Goal: Check status

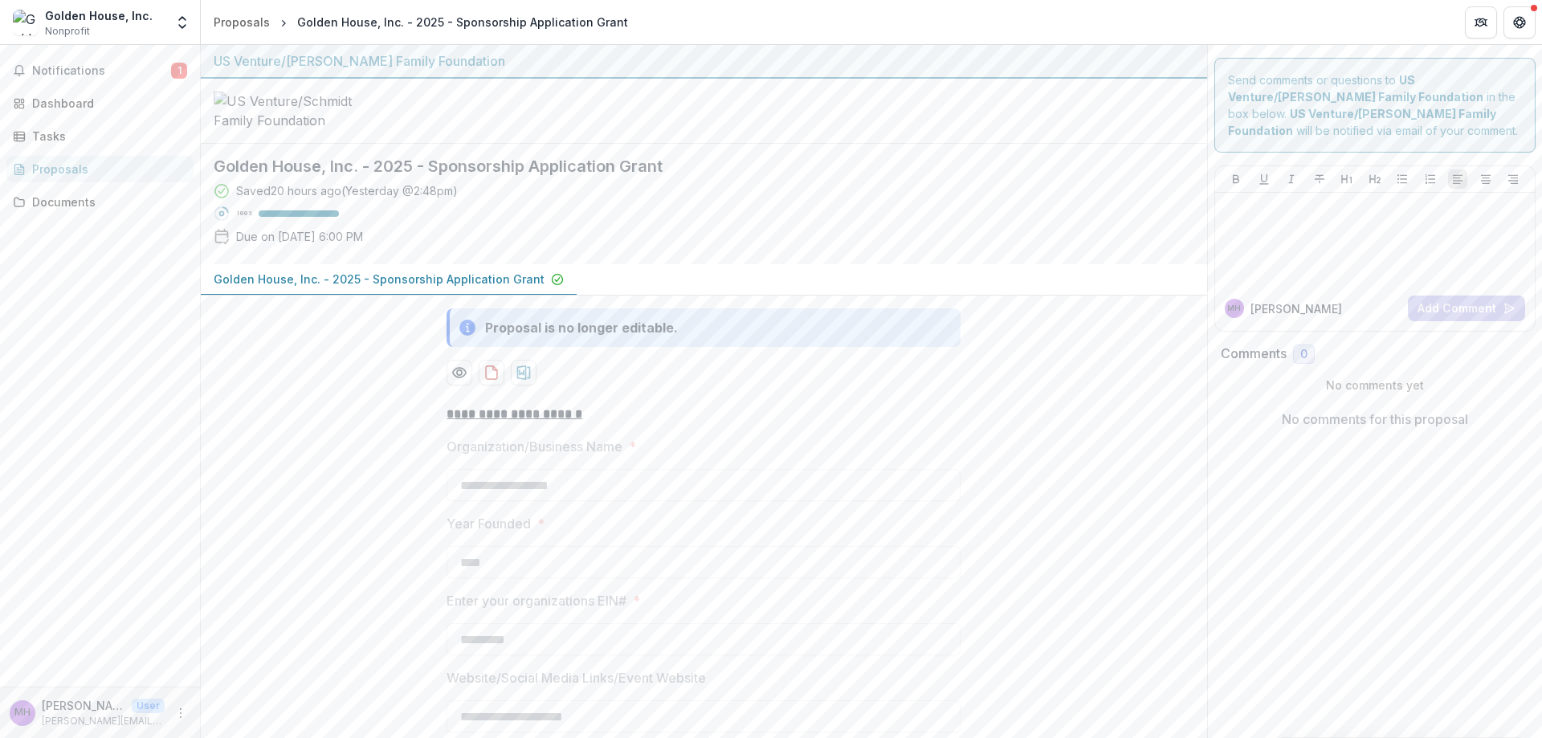
click at [938, 251] on div "Saved 20 hours ago ( [DATE] @ 2:48pm ) 100 % Due on [DATE] 6:00 PM" at bounding box center [691, 216] width 955 height 69
click at [69, 171] on div "Proposals" at bounding box center [106, 169] width 149 height 17
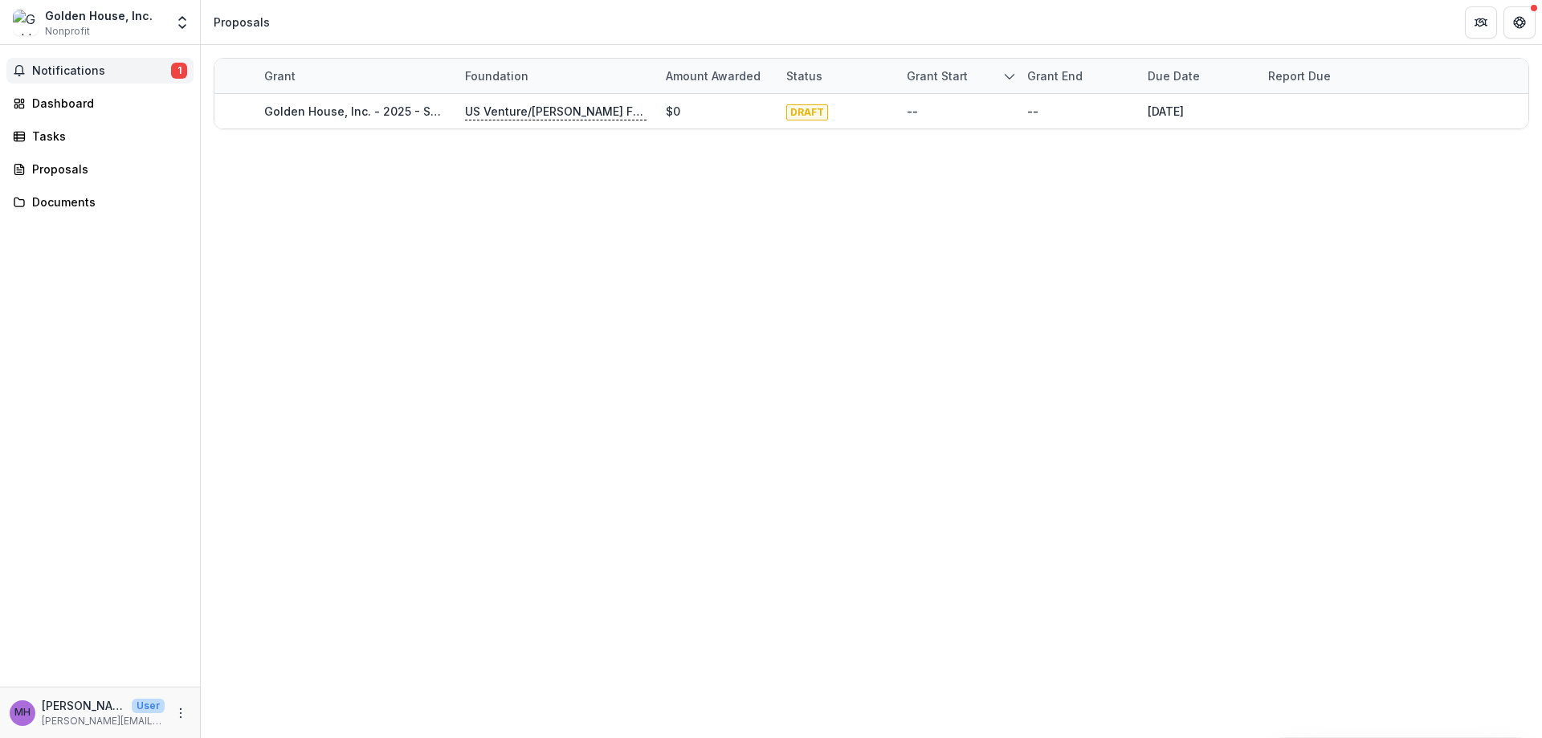
click at [67, 75] on span "Notifications" at bounding box center [101, 71] width 139 height 14
click at [413, 241] on div "Grant Foundation Amount awarded Status Grant start Grant end Due Date Report Du…" at bounding box center [871, 391] width 1341 height 693
click at [73, 96] on div "Dashboard" at bounding box center [106, 103] width 149 height 17
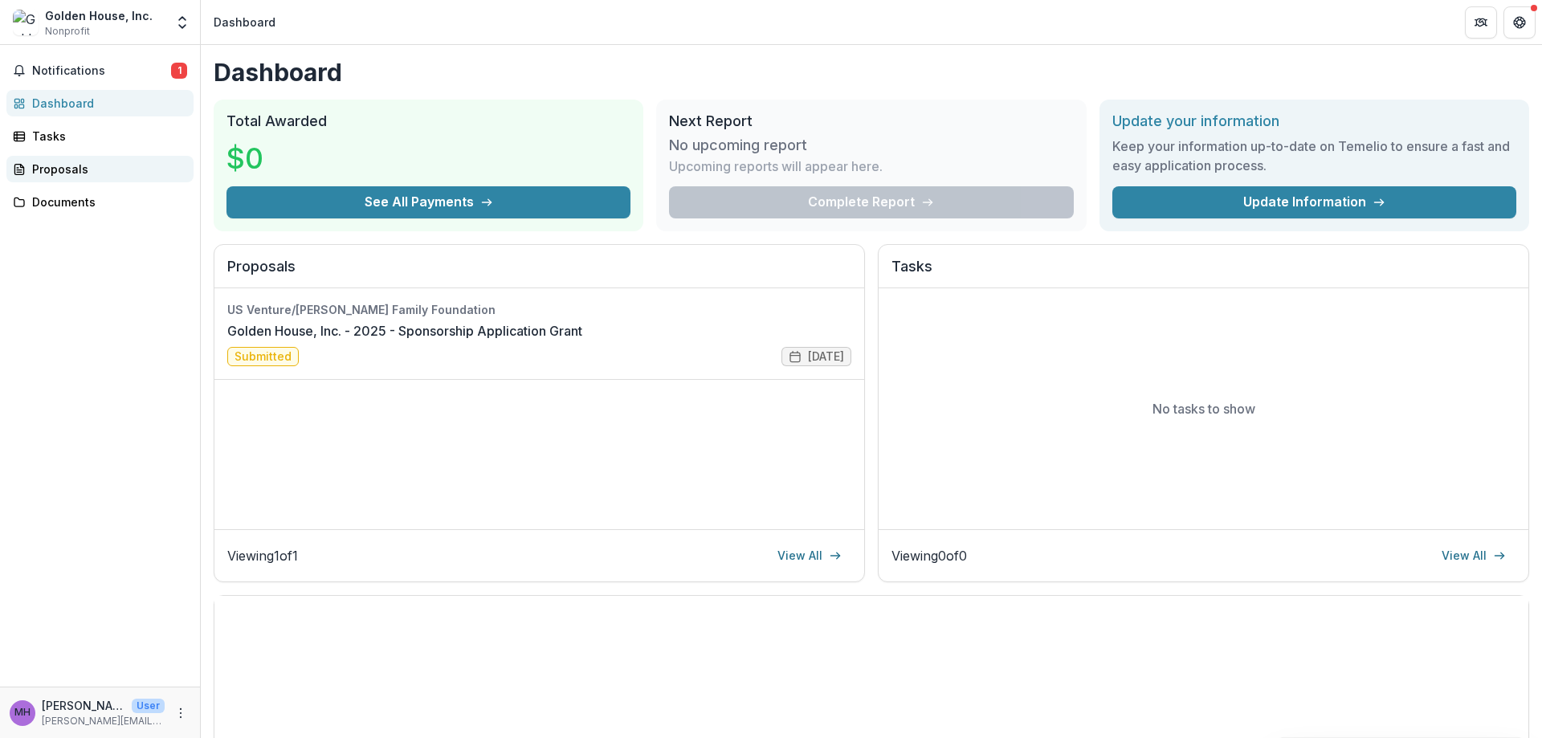
click at [75, 174] on div "Proposals" at bounding box center [106, 169] width 149 height 17
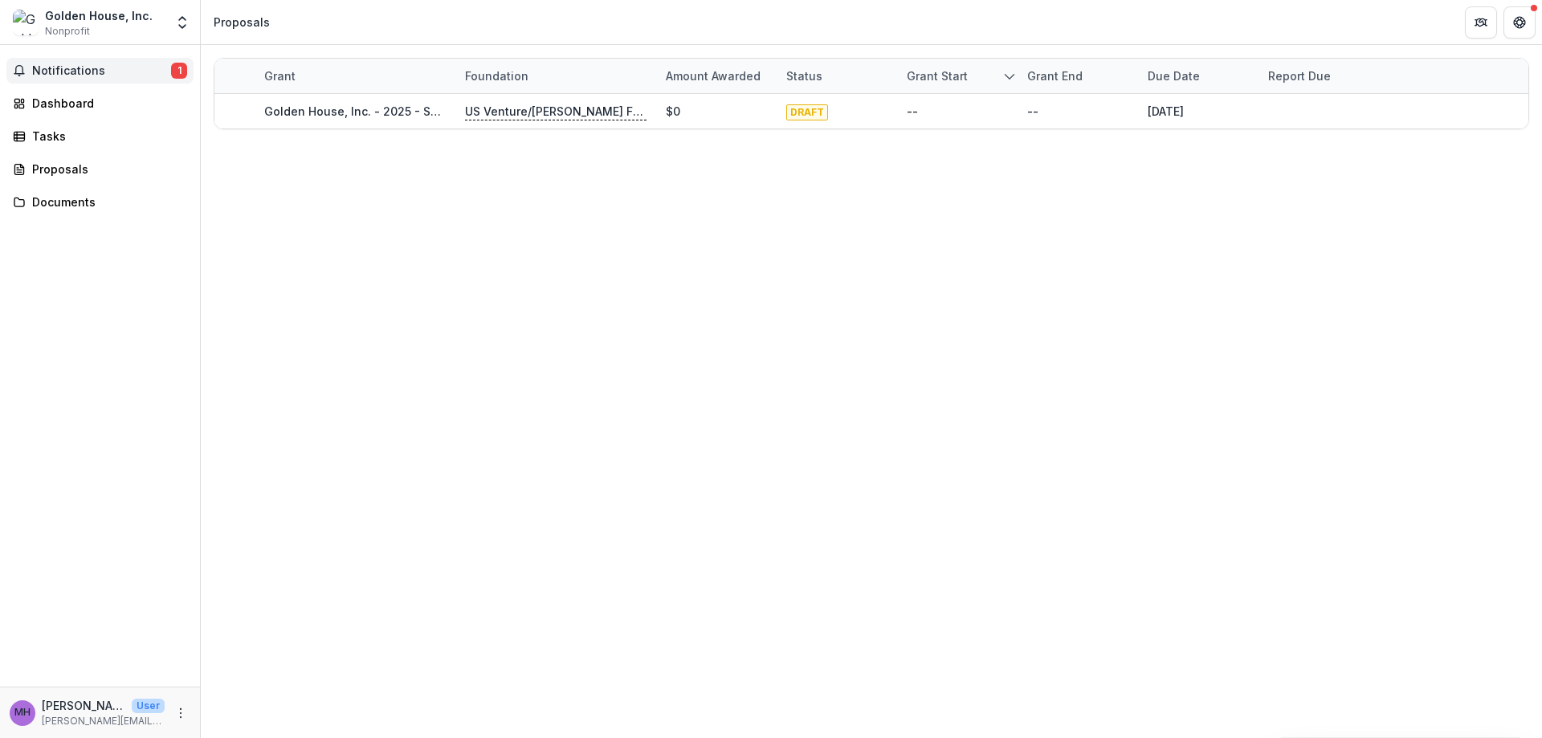
click at [75, 76] on span "Notifications" at bounding box center [101, 71] width 139 height 14
click at [66, 105] on div "Dashboard" at bounding box center [106, 103] width 149 height 17
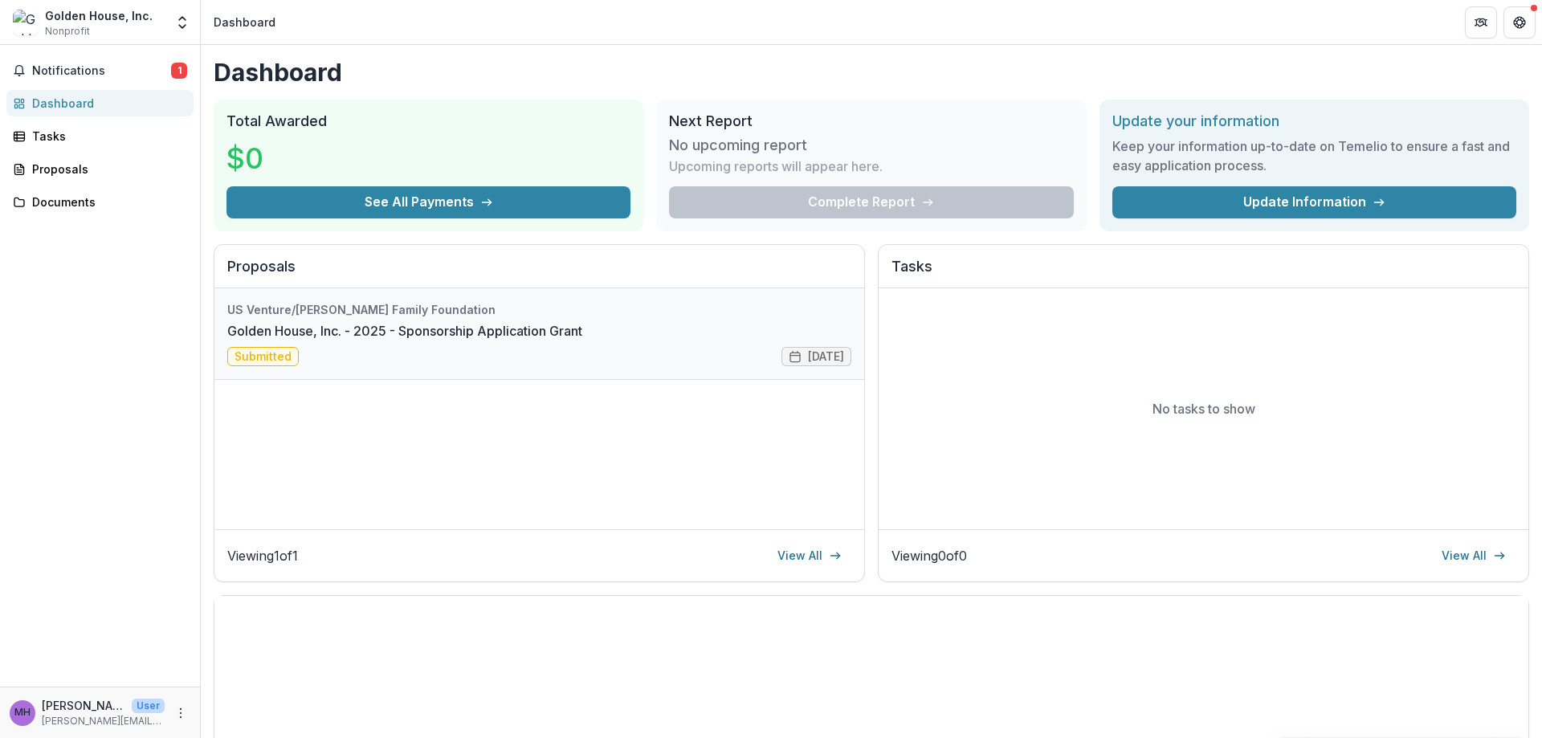
click at [582, 340] on link "Golden House, Inc. - 2025 - Sponsorship Application Grant" at bounding box center [404, 330] width 355 height 19
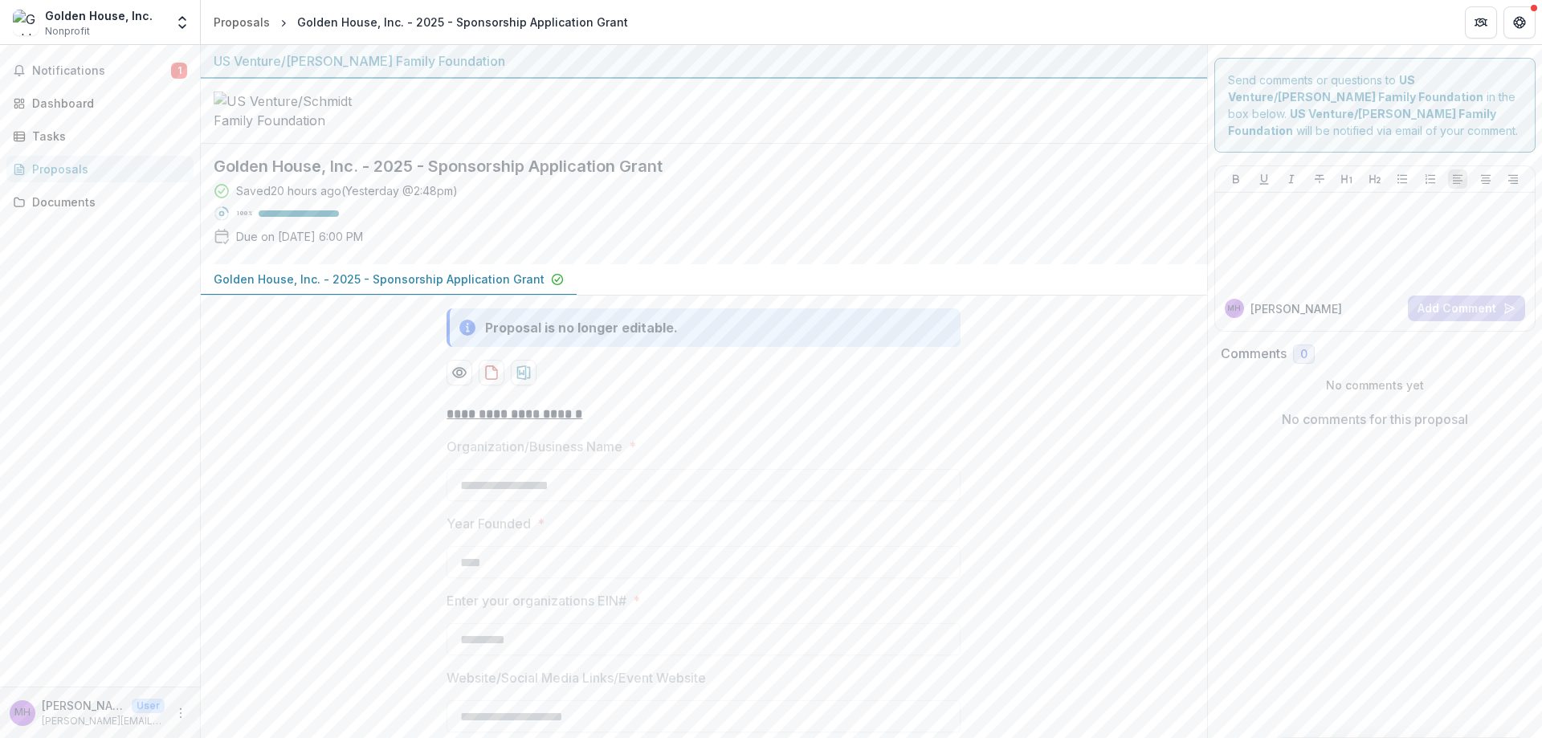
click at [51, 164] on div "Proposals" at bounding box center [106, 169] width 149 height 17
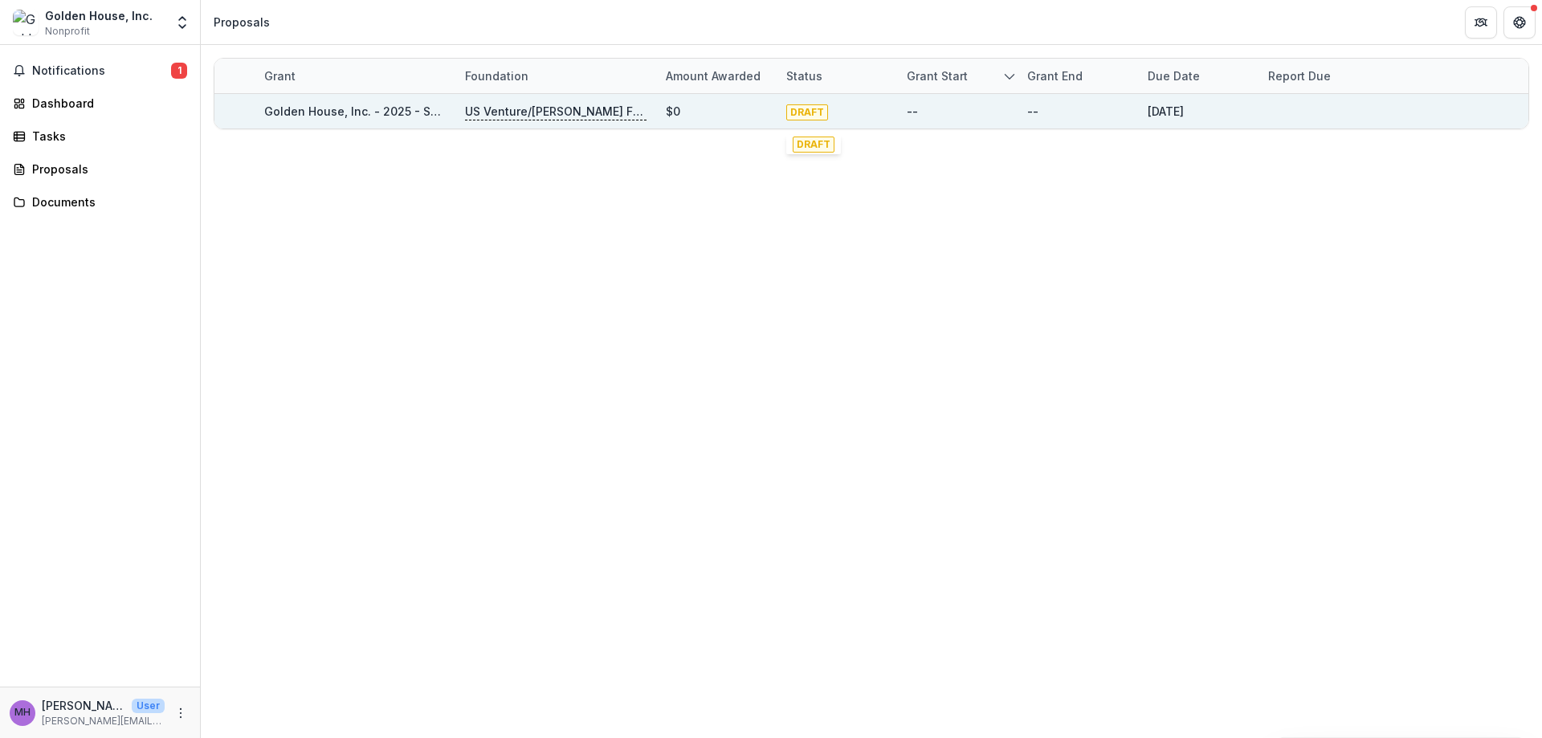
click at [817, 111] on span "DRAFT" at bounding box center [807, 112] width 42 height 16
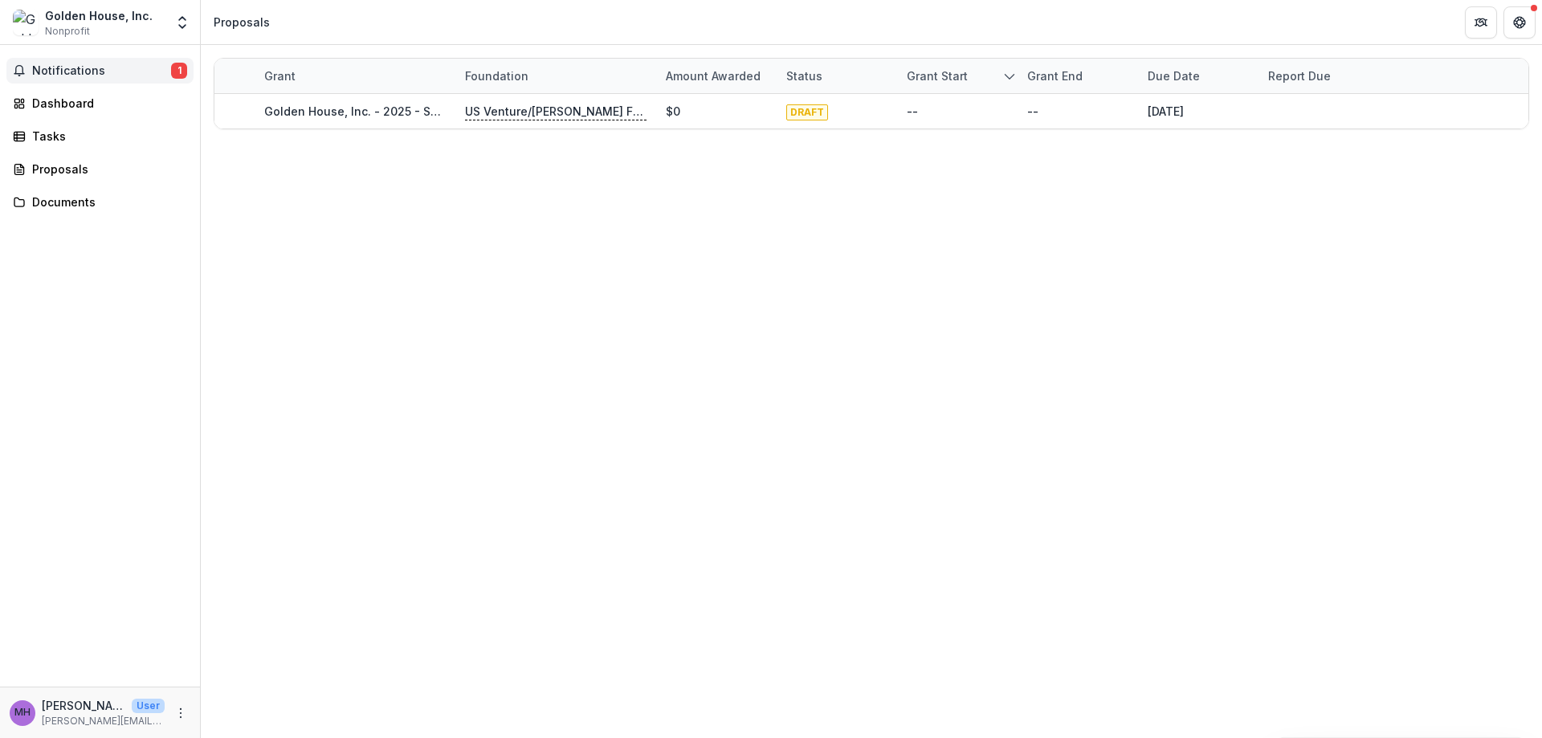
click at [56, 69] on span "Notifications" at bounding box center [101, 71] width 139 height 14
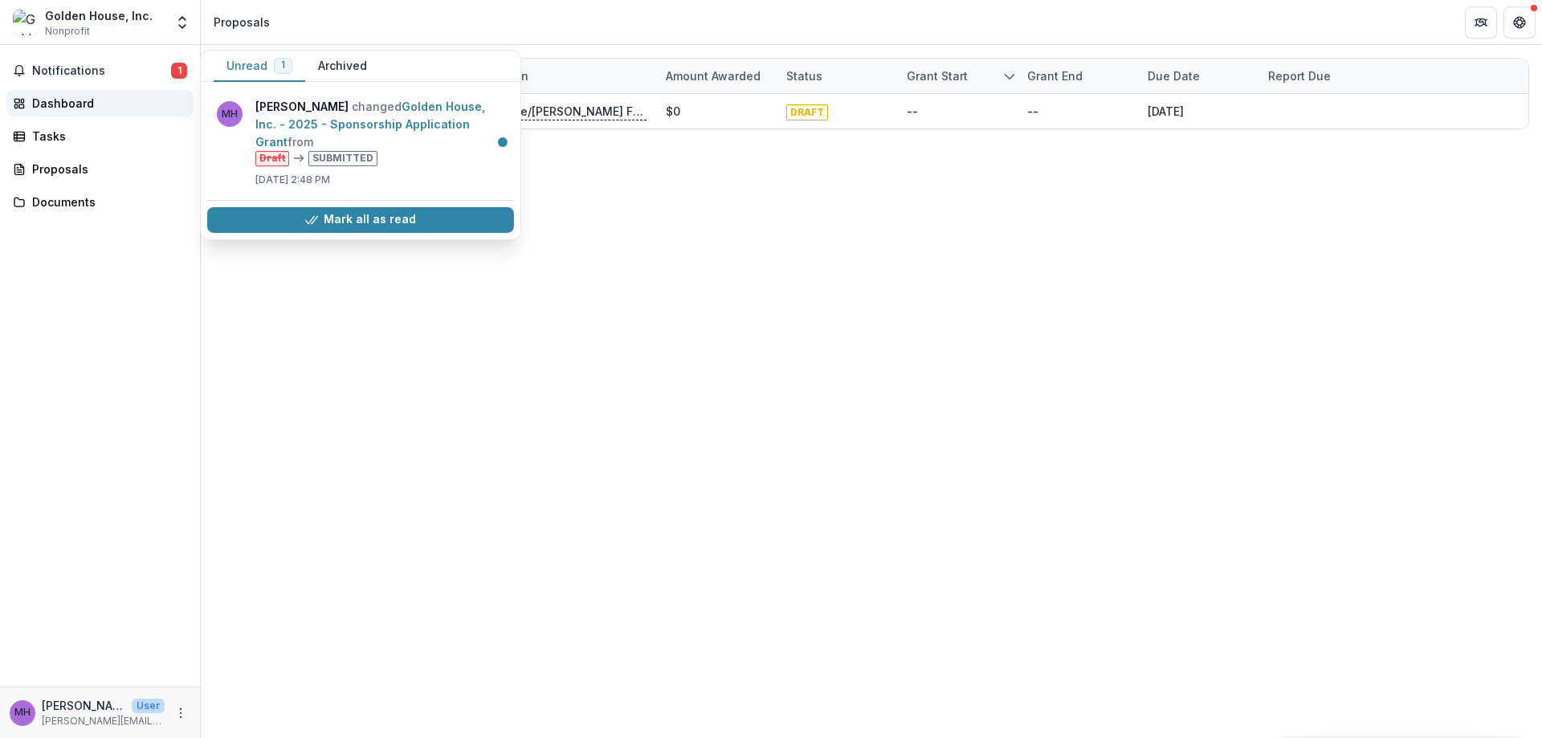
click at [92, 102] on div "Dashboard" at bounding box center [106, 103] width 149 height 17
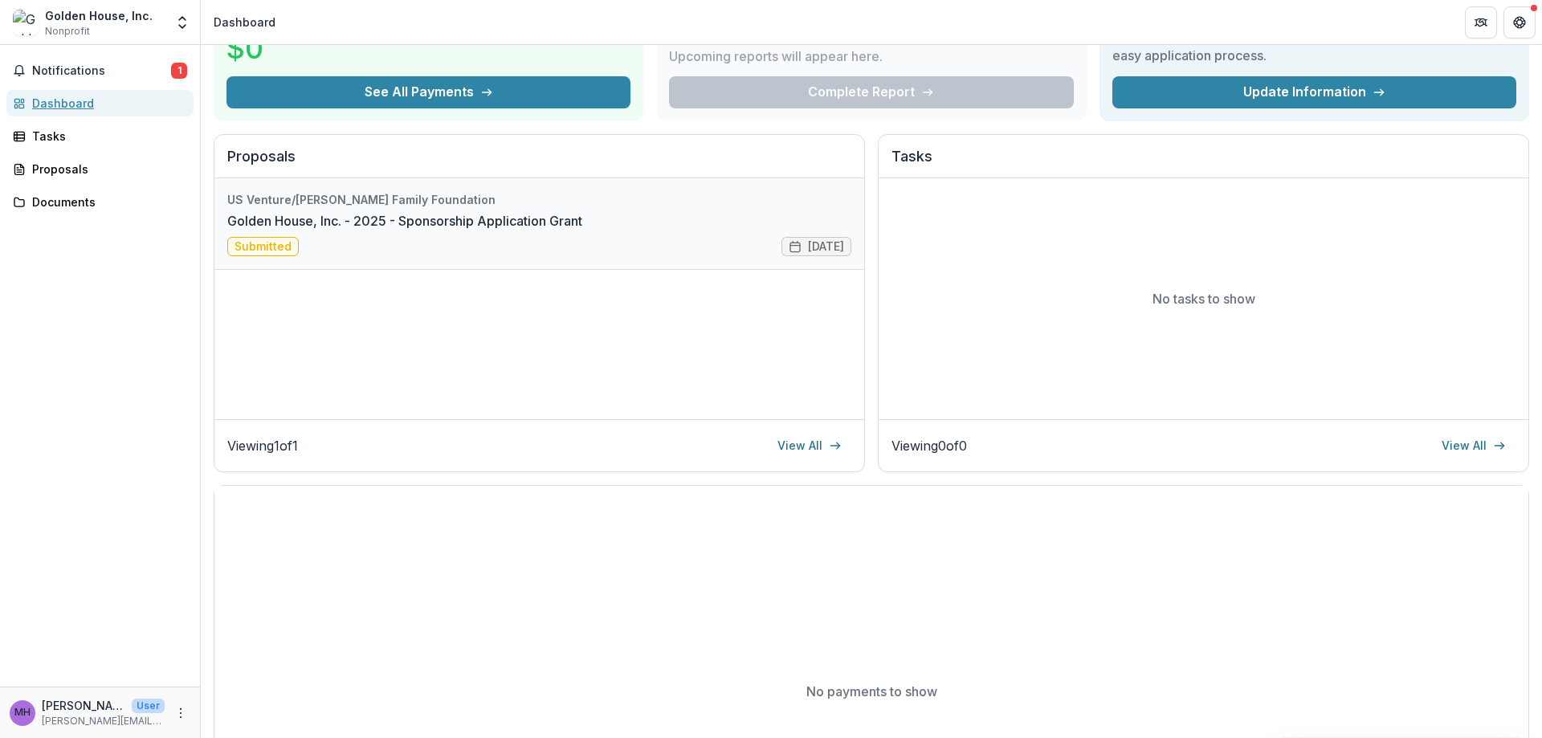
scroll to position [283, 0]
